Goal: Information Seeking & Learning: Learn about a topic

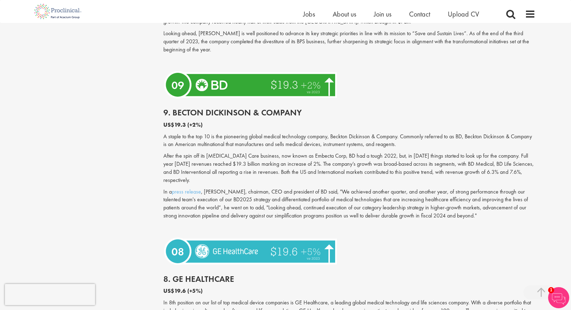
scroll to position [660, 0]
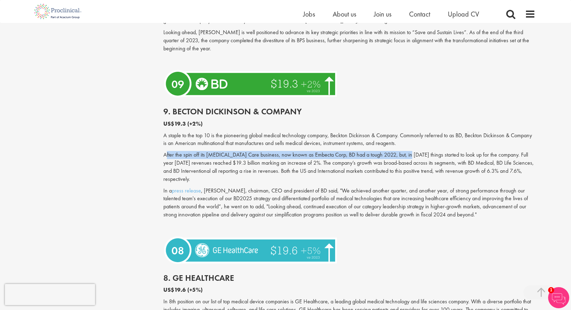
drag, startPoint x: 166, startPoint y: 155, endPoint x: 406, endPoint y: 158, distance: 240.1
click at [406, 158] on p "After the spin off its [MEDICAL_DATA] Care business, now known as Embecta Corp,…" at bounding box center [349, 167] width 372 height 32
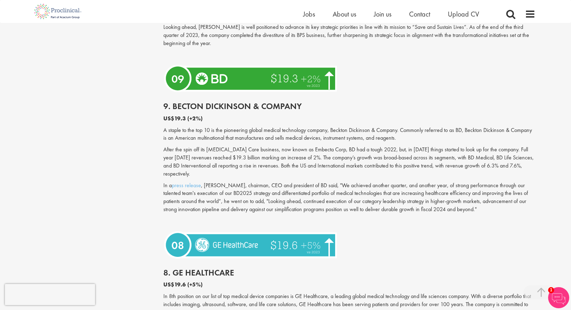
scroll to position [674, 0]
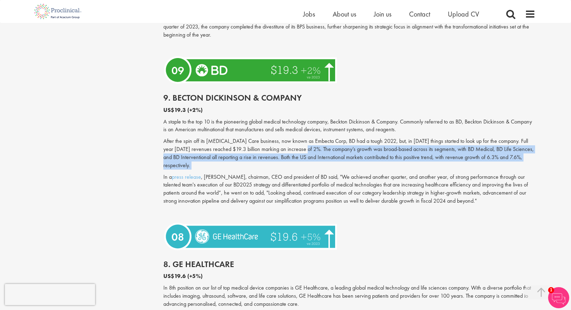
drag, startPoint x: 300, startPoint y: 146, endPoint x: 399, endPoint y: 162, distance: 100.5
click at [398, 162] on div "9. Becton [PERSON_NAME] & Company US$19.3 (+2%) A staple to the top 10 is the p…" at bounding box center [349, 153] width 383 height 134
click at [399, 162] on div "9. Becton [PERSON_NAME] & Company US$19.3 (+2%) A staple to the top 10 is the p…" at bounding box center [349, 153] width 383 height 134
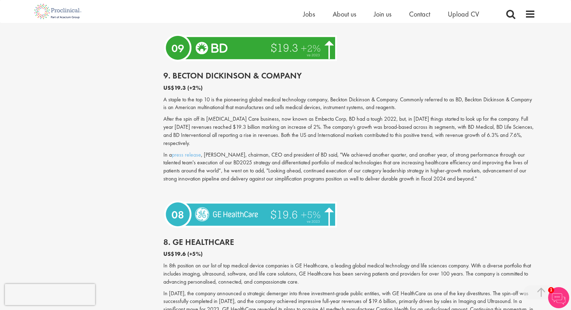
scroll to position [696, 0]
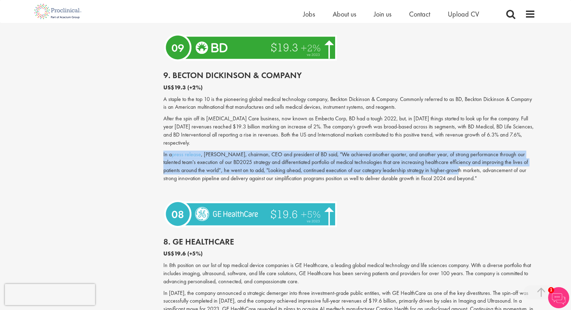
drag, startPoint x: 266, startPoint y: 141, endPoint x: 451, endPoint y: 164, distance: 186.5
click at [451, 164] on div "9. Becton [PERSON_NAME] & Company US$19.3 (+2%) A staple to the top 10 is the p…" at bounding box center [349, 131] width 383 height 134
click at [451, 164] on p "In a press release , [PERSON_NAME], chairman, CEO and president of BD said, "We…" at bounding box center [349, 167] width 372 height 32
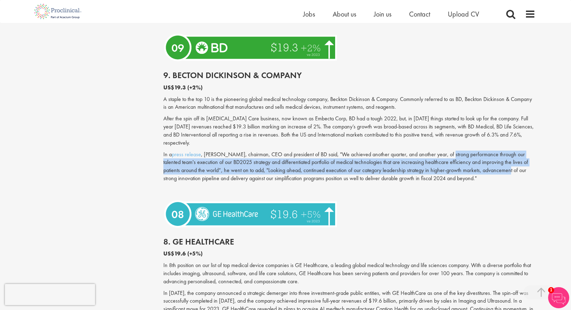
drag, startPoint x: 445, startPoint y: 149, endPoint x: 500, endPoint y: 166, distance: 58.1
click at [500, 166] on p "In a press release , [PERSON_NAME], chairman, CEO and president of BD said, "We…" at bounding box center [349, 167] width 372 height 32
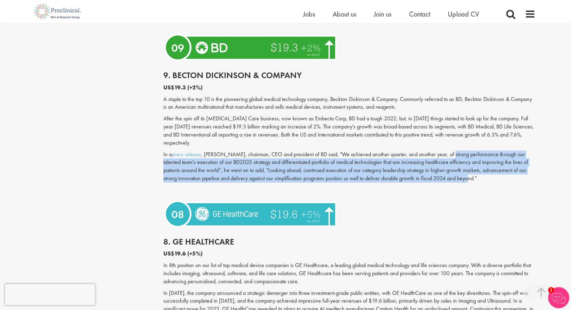
click at [500, 167] on p "In a press release , [PERSON_NAME], chairman, CEO and president of BD said, "We…" at bounding box center [349, 167] width 372 height 32
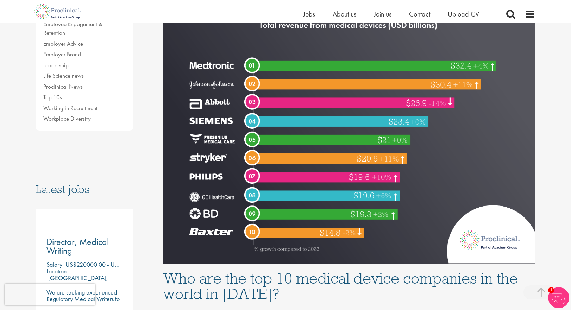
scroll to position [202, 0]
